Goal: Task Accomplishment & Management: Use online tool/utility

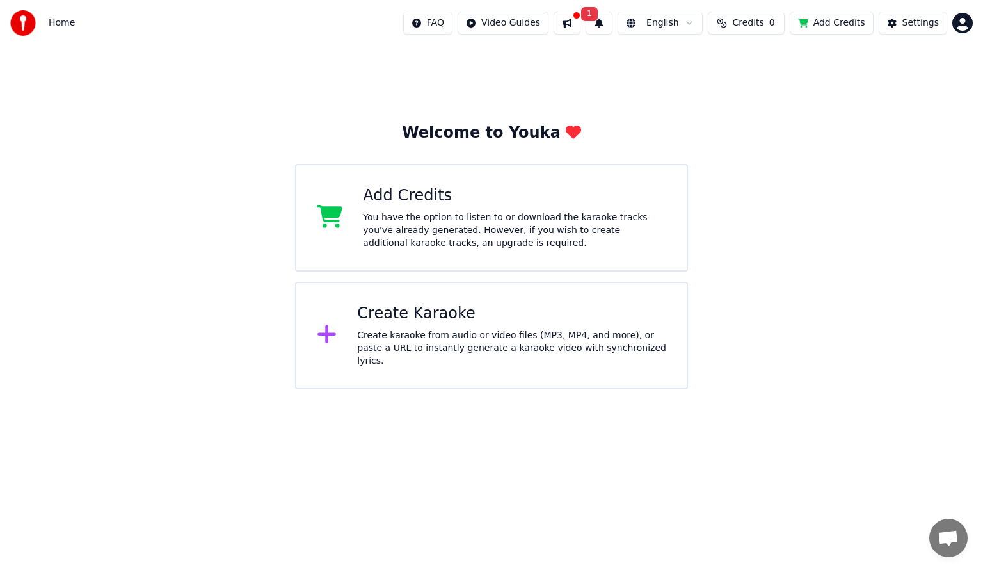
click at [426, 343] on div "Create karaoke from audio or video files (MP3, MP4, and more), or paste a URL t…" at bounding box center [511, 348] width 309 height 38
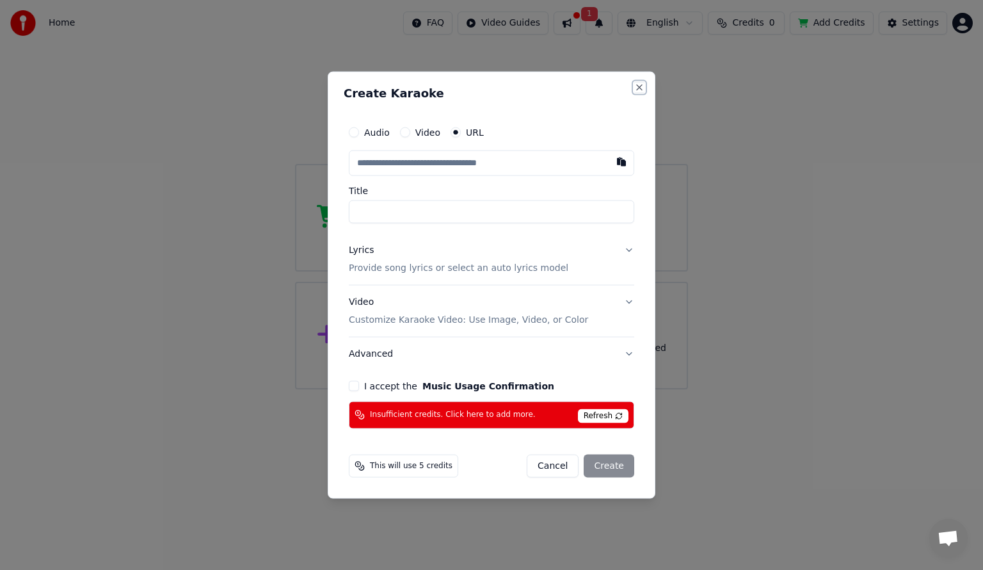
click at [639, 88] on button "Close" at bounding box center [639, 88] width 10 height 10
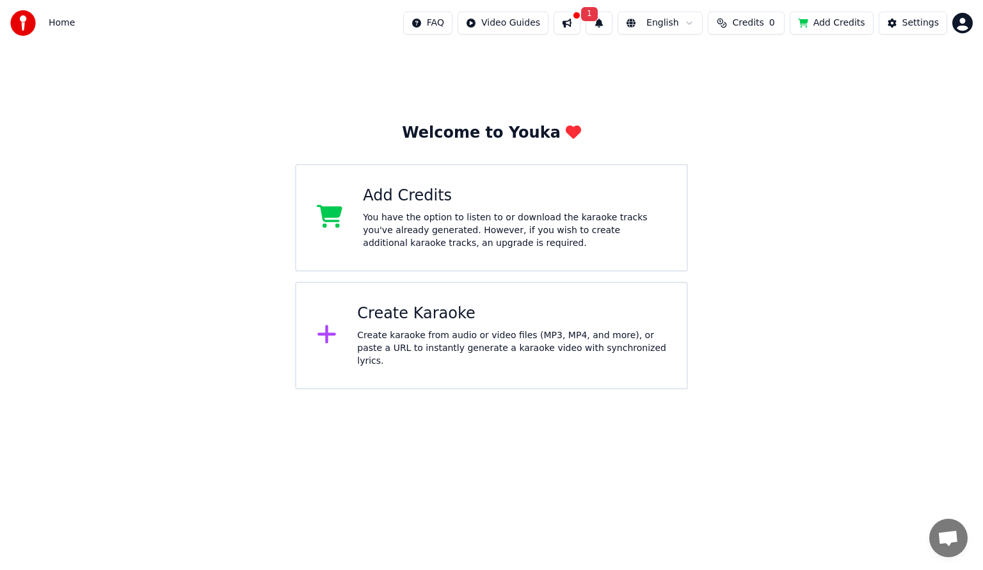
click at [727, 83] on div "Welcome to Youka Add Credits You have the option to listen to or download the k…" at bounding box center [491, 217] width 983 height 343
click at [453, 340] on div "Create karaoke from audio or video files (MP3, MP4, and more), or paste a URL t…" at bounding box center [511, 348] width 309 height 38
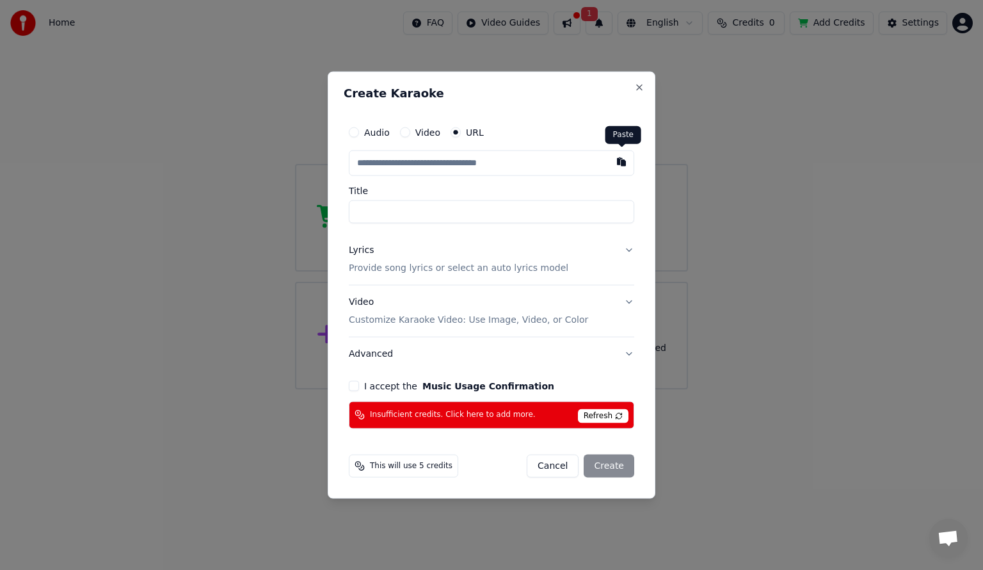
click at [623, 161] on button "button" at bounding box center [622, 161] width 26 height 23
type input "**********"
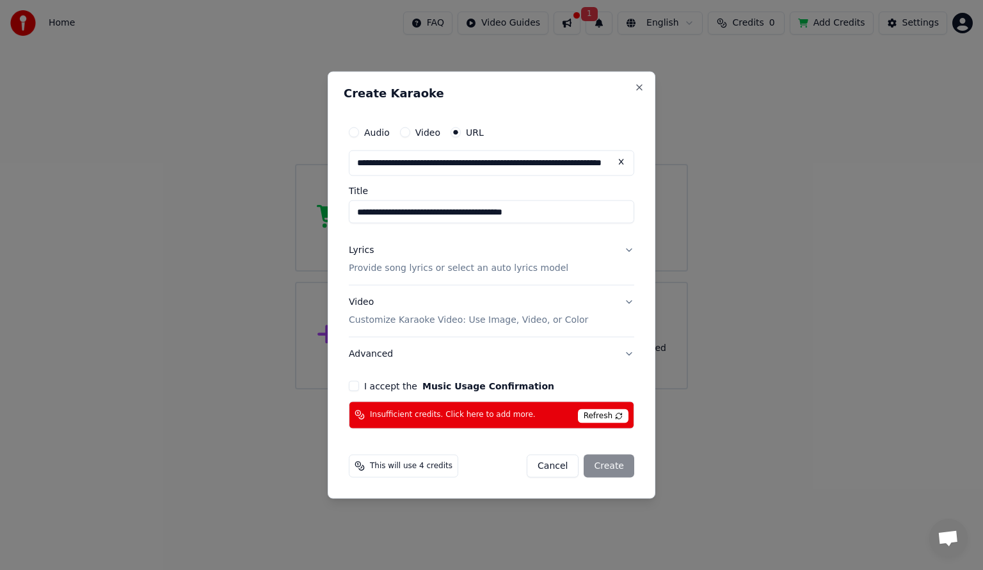
click at [630, 248] on button "Lyrics Provide song lyrics or select an auto lyrics model" at bounding box center [491, 259] width 285 height 51
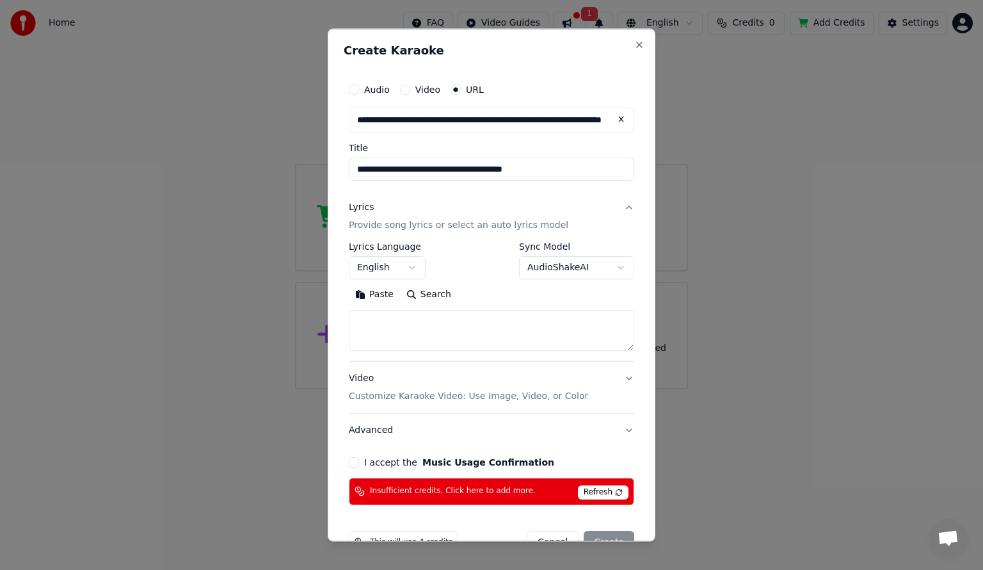
click at [618, 205] on button "Lyrics Provide song lyrics or select an auto lyrics model" at bounding box center [491, 216] width 285 height 51
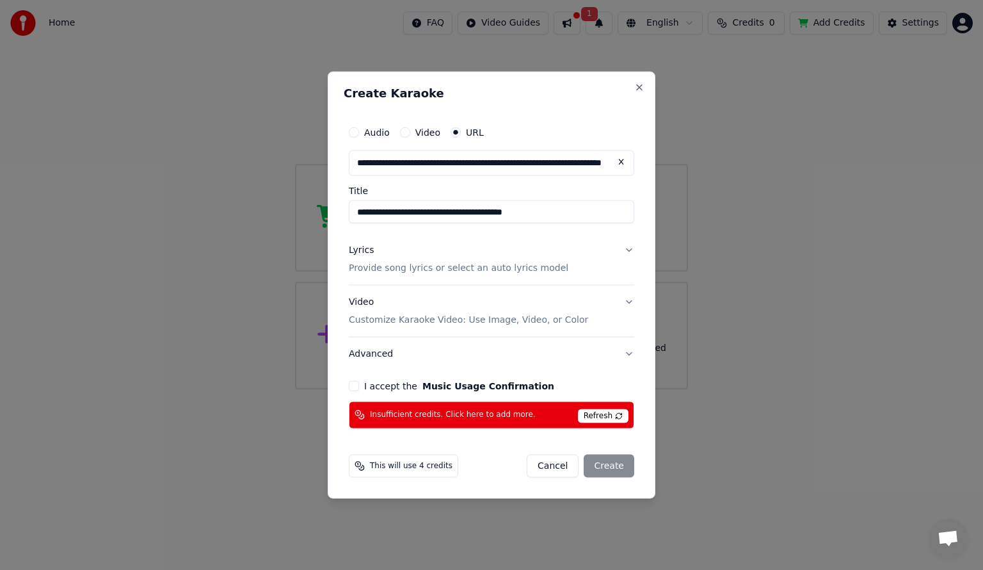
click at [629, 304] on button "Video Customize Karaoke Video: Use Image, Video, or Color" at bounding box center [491, 310] width 285 height 51
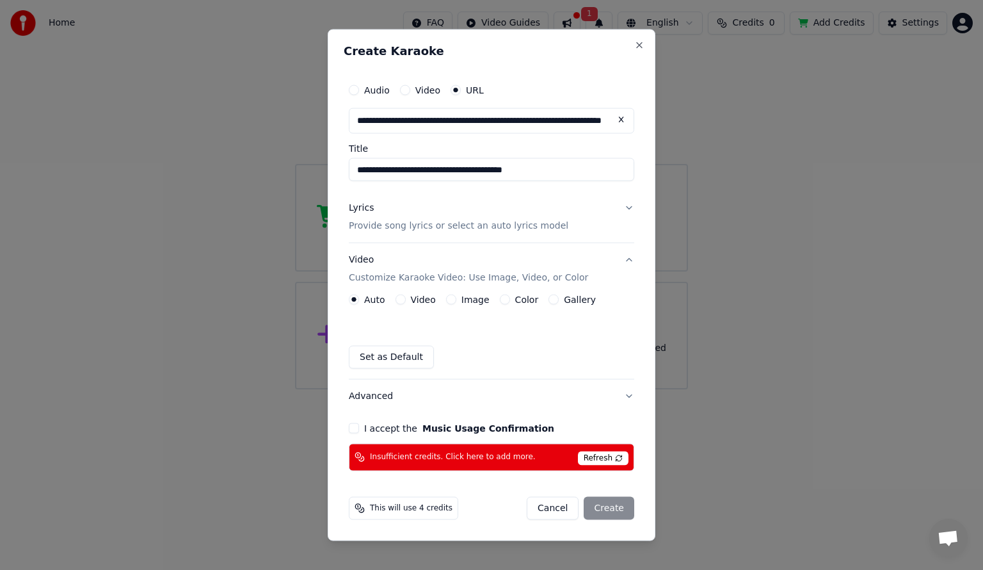
click at [627, 261] on button "Video Customize Karaoke Video: Use Image, Video, or Color" at bounding box center [491, 268] width 285 height 51
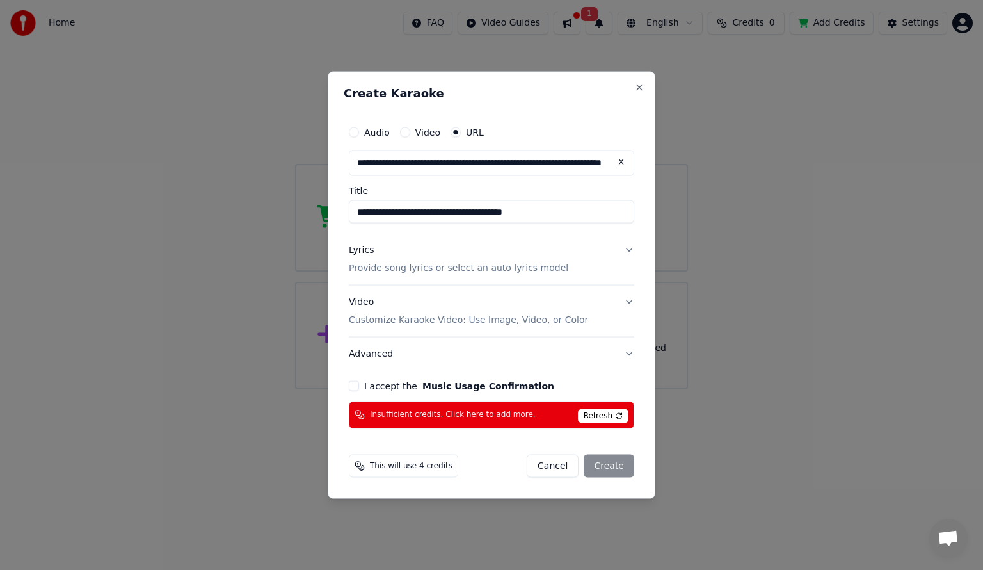
click at [359, 385] on div "I accept the Music Usage Confirmation" at bounding box center [491, 385] width 285 height 10
click at [351, 383] on button "I accept the Music Usage Confirmation" at bounding box center [354, 385] width 10 height 10
click at [465, 415] on span "Insufficient credits. Click here to add more." at bounding box center [453, 415] width 166 height 10
